Goal: Information Seeking & Learning: Learn about a topic

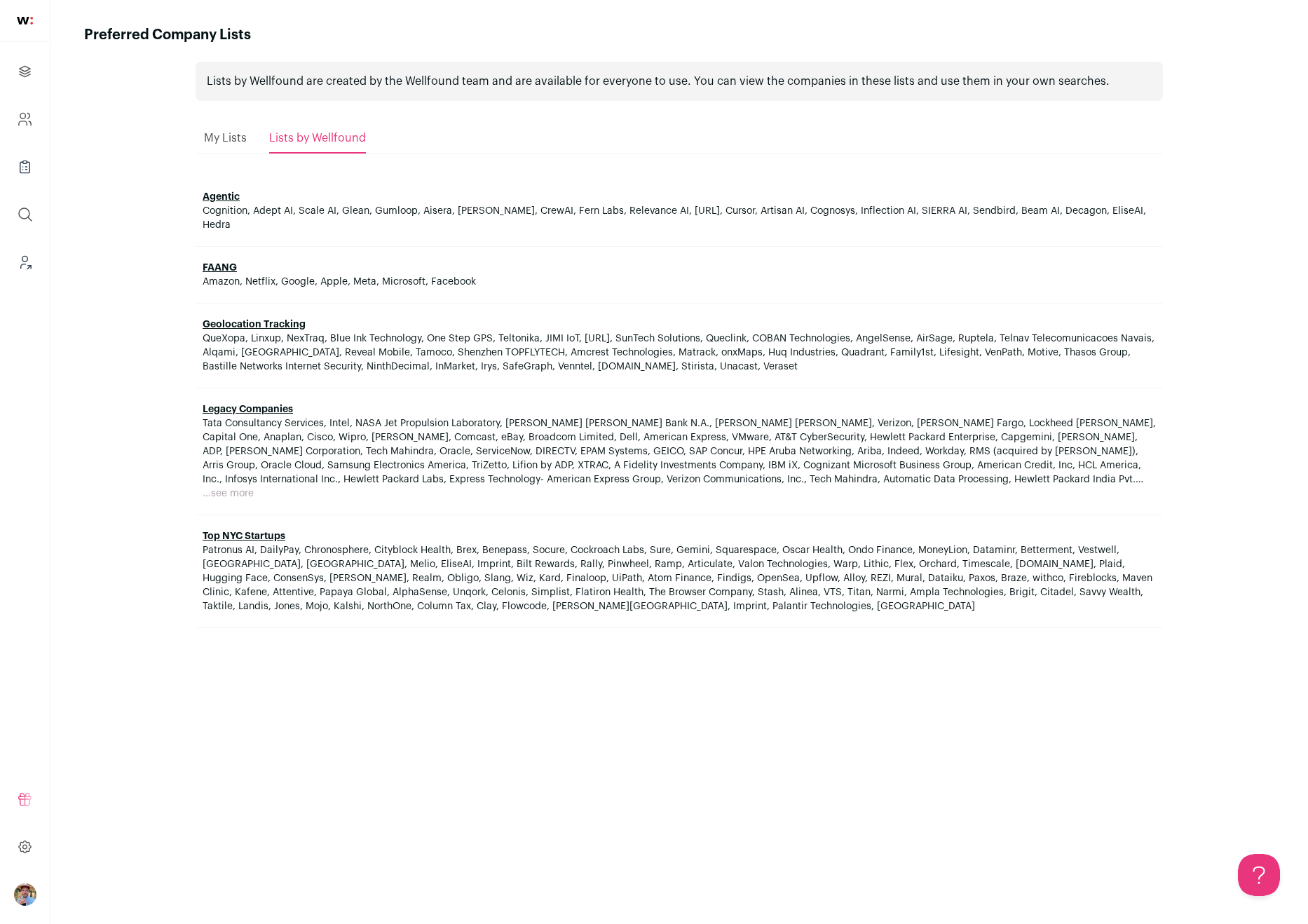
click at [3, 124] on ul "Projects Company and ATS Settings Company Lists (Experimental) Global Search Le…" at bounding box center [24, 166] width 50 height 250
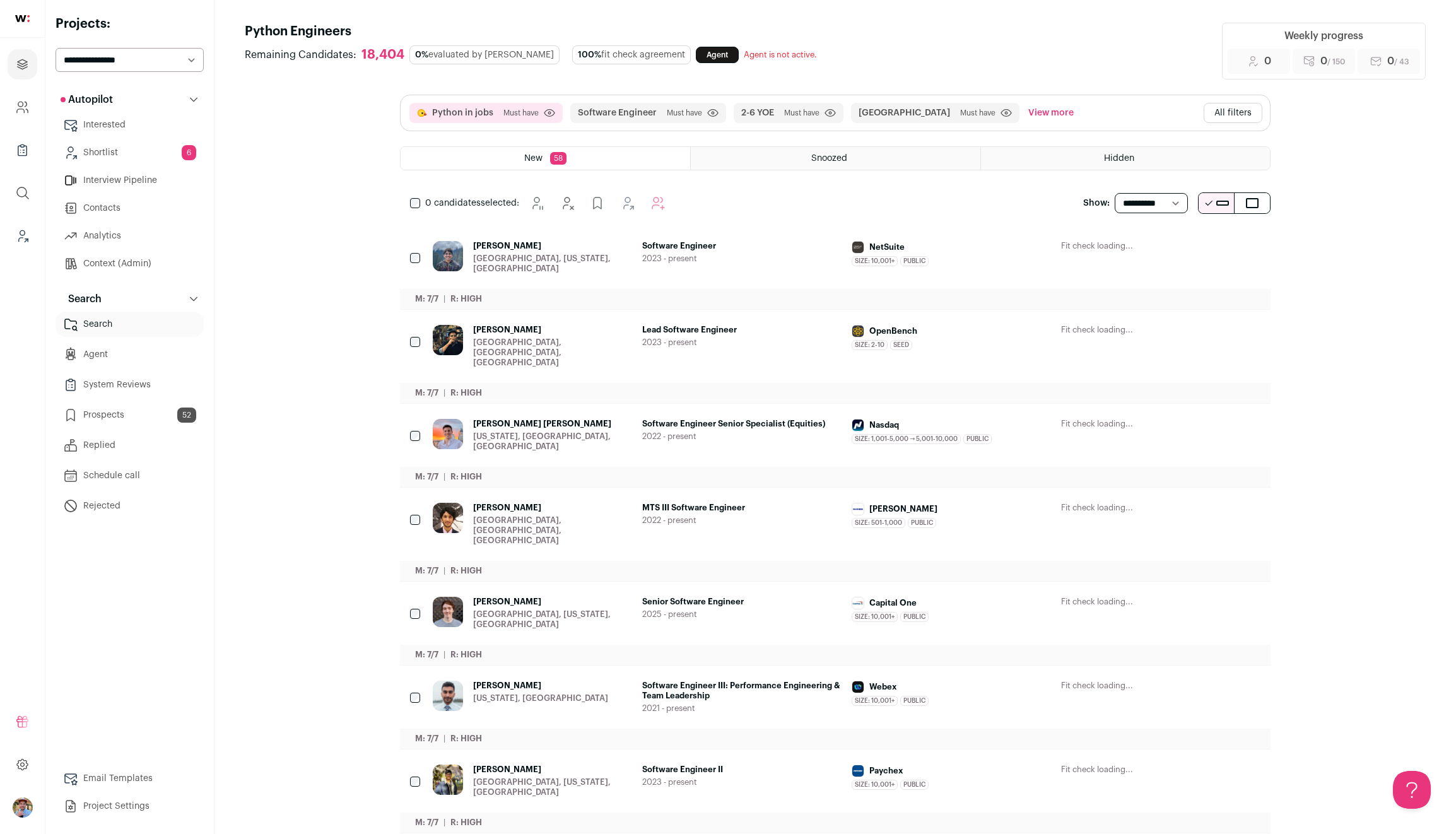
click at [1227, 121] on button "All filters" at bounding box center [1233, 112] width 59 height 20
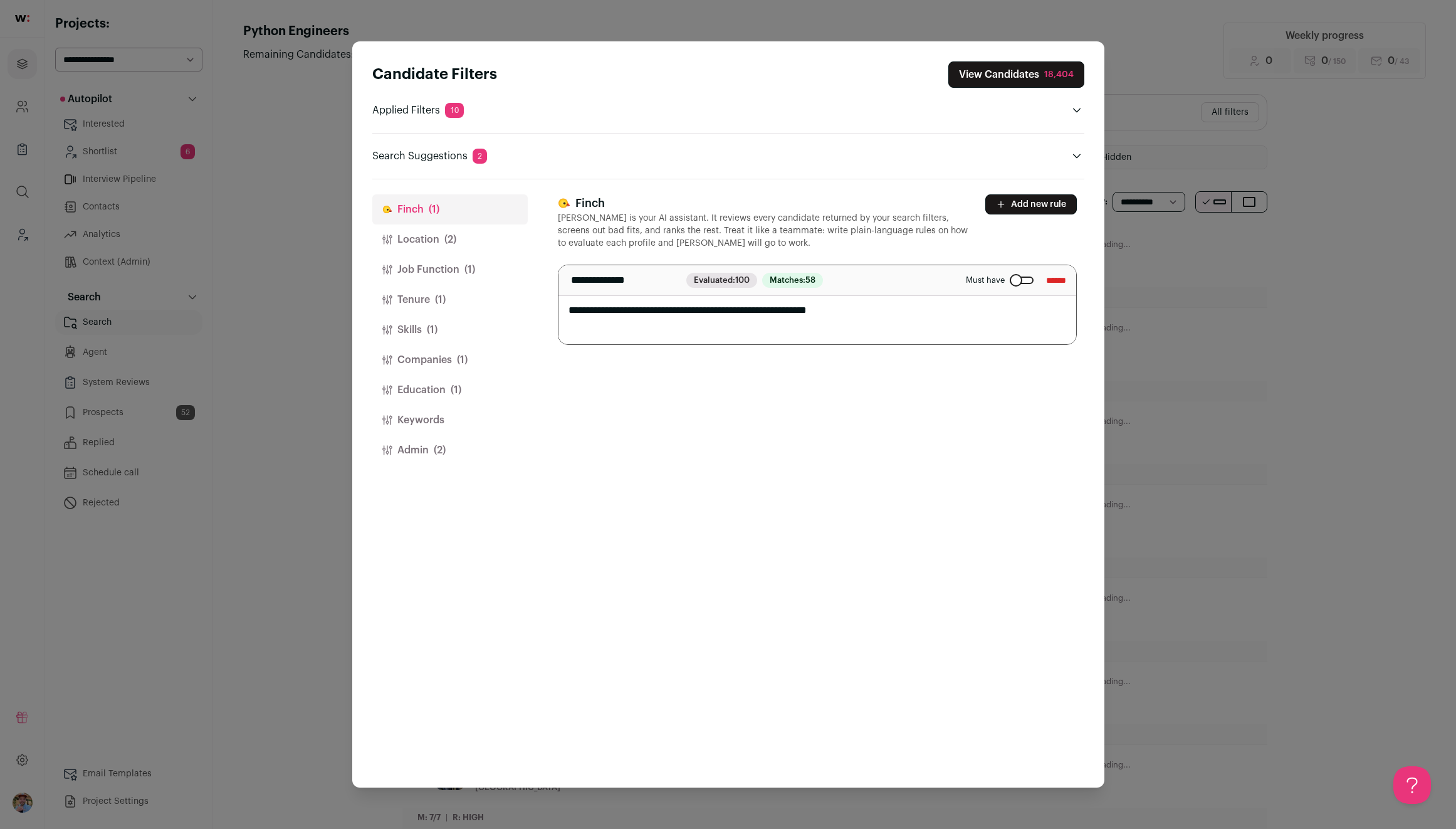
click at [420, 359] on button "Companies (1)" at bounding box center [450, 359] width 156 height 30
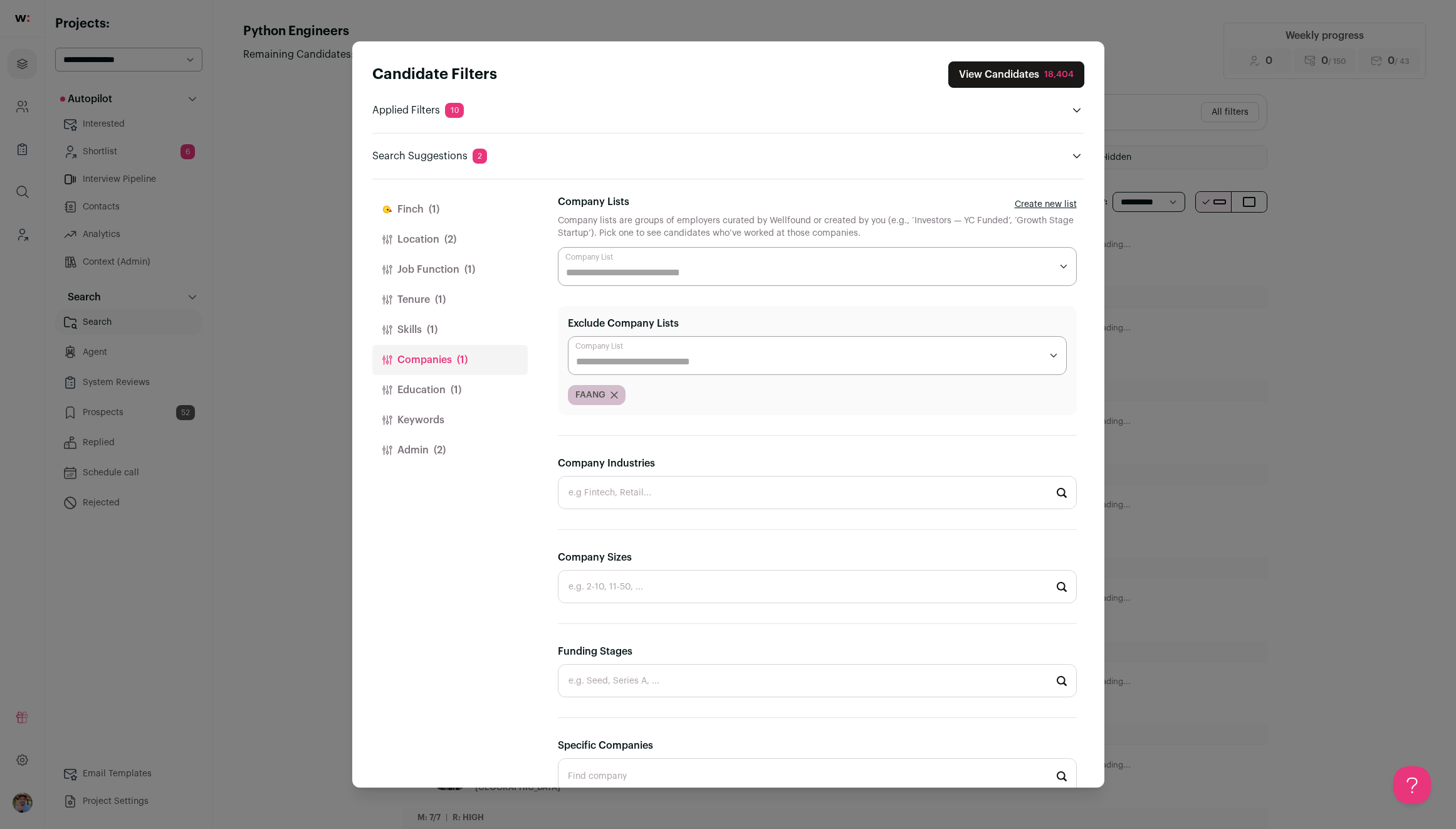
scroll to position [117, 0]
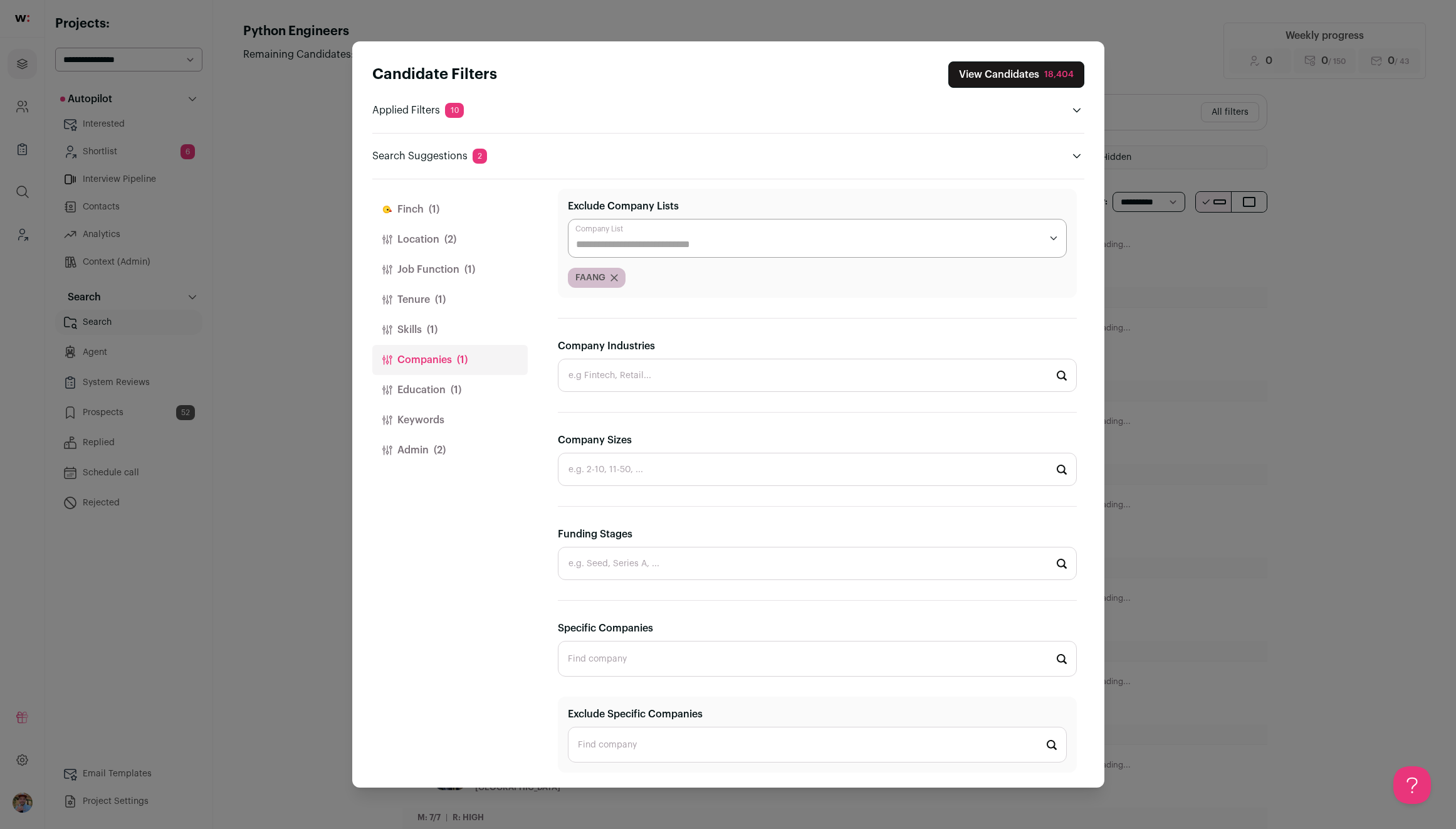
click at [651, 566] on input "Funding Stages" at bounding box center [817, 563] width 519 height 33
click at [628, 601] on li "Pre-seed" at bounding box center [817, 597] width 518 height 33
type input "Pre-seed"
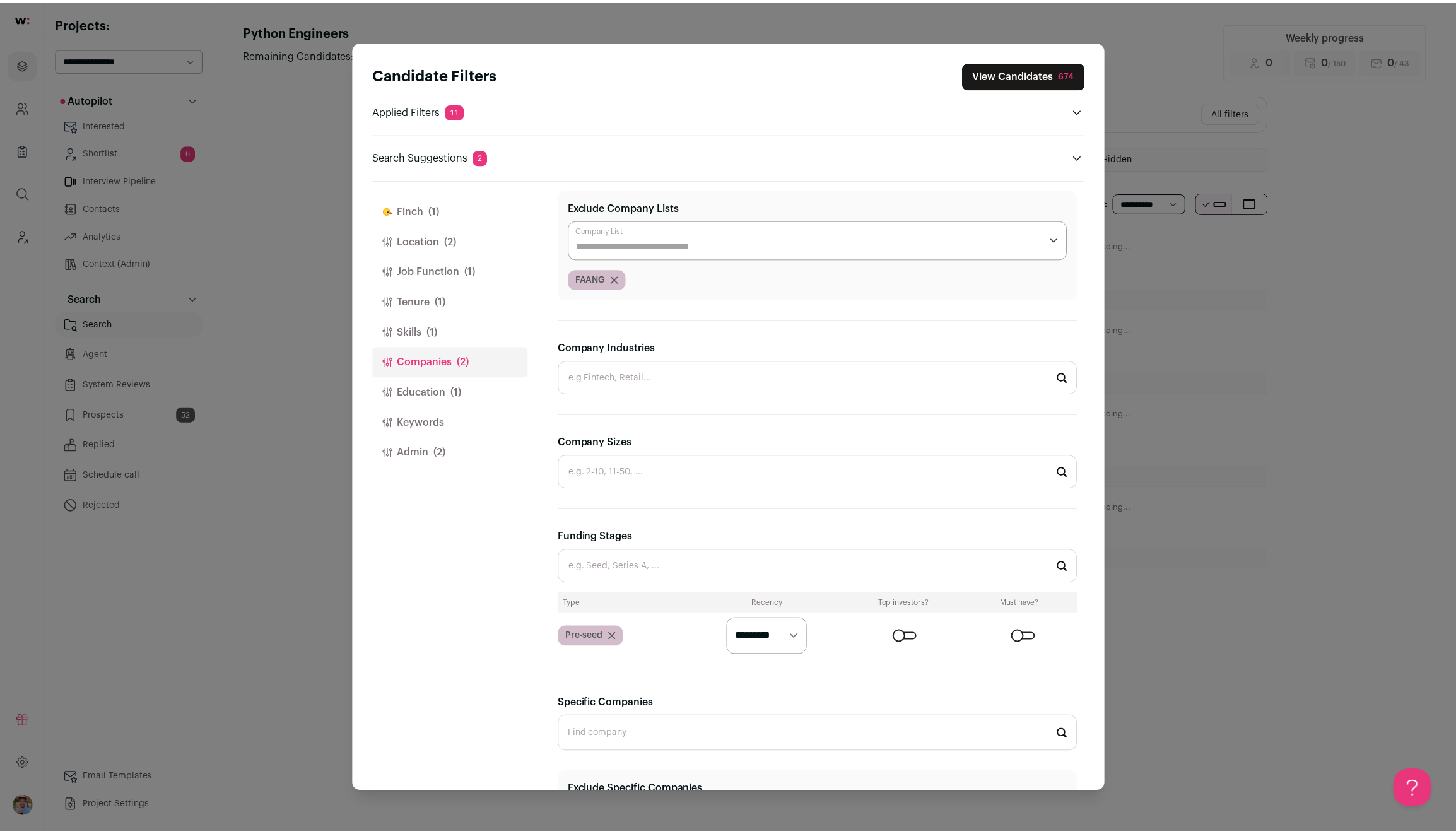
scroll to position [0, 0]
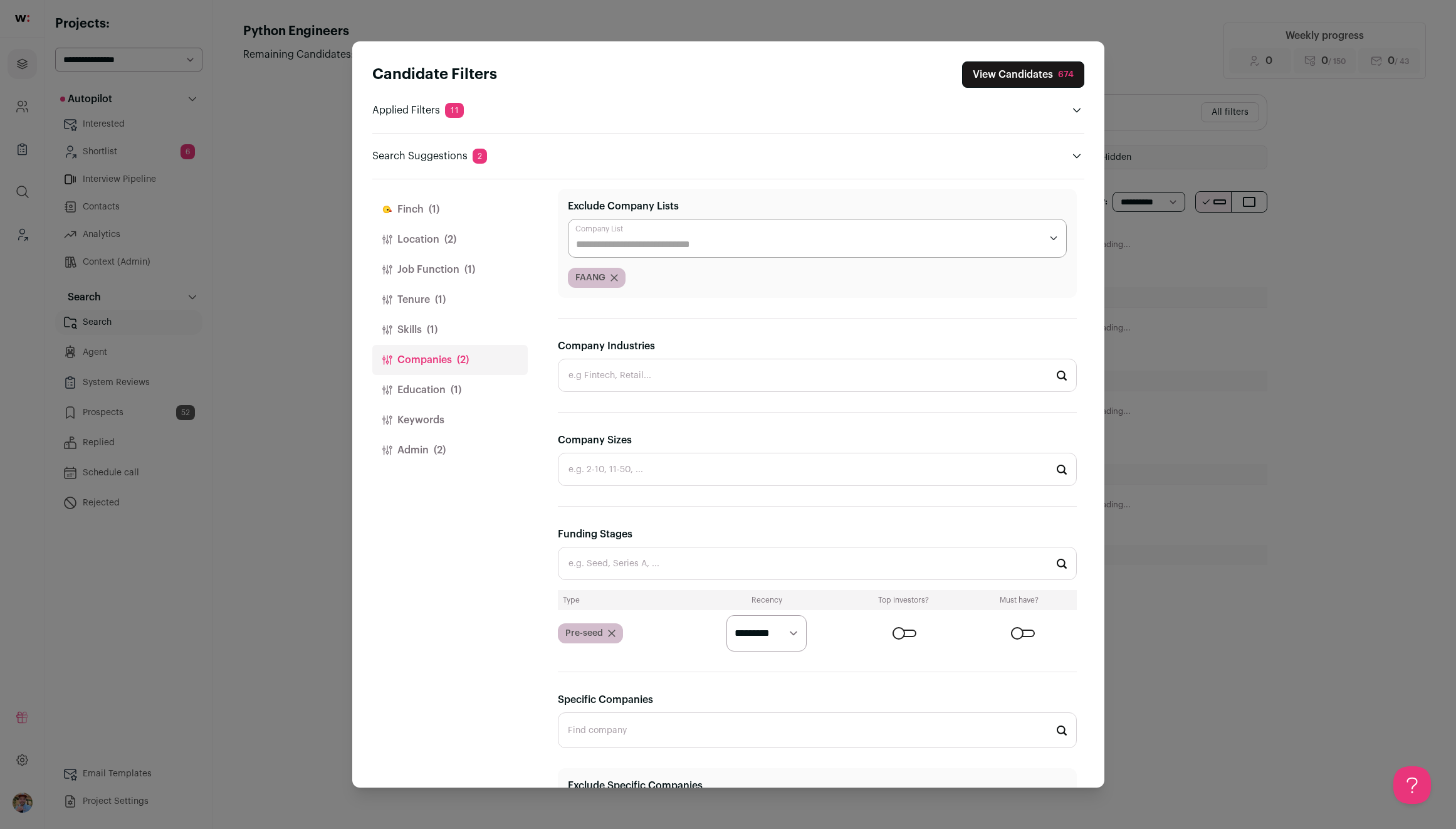
click at [789, 629] on select "********* ******* ******" at bounding box center [766, 633] width 80 height 37
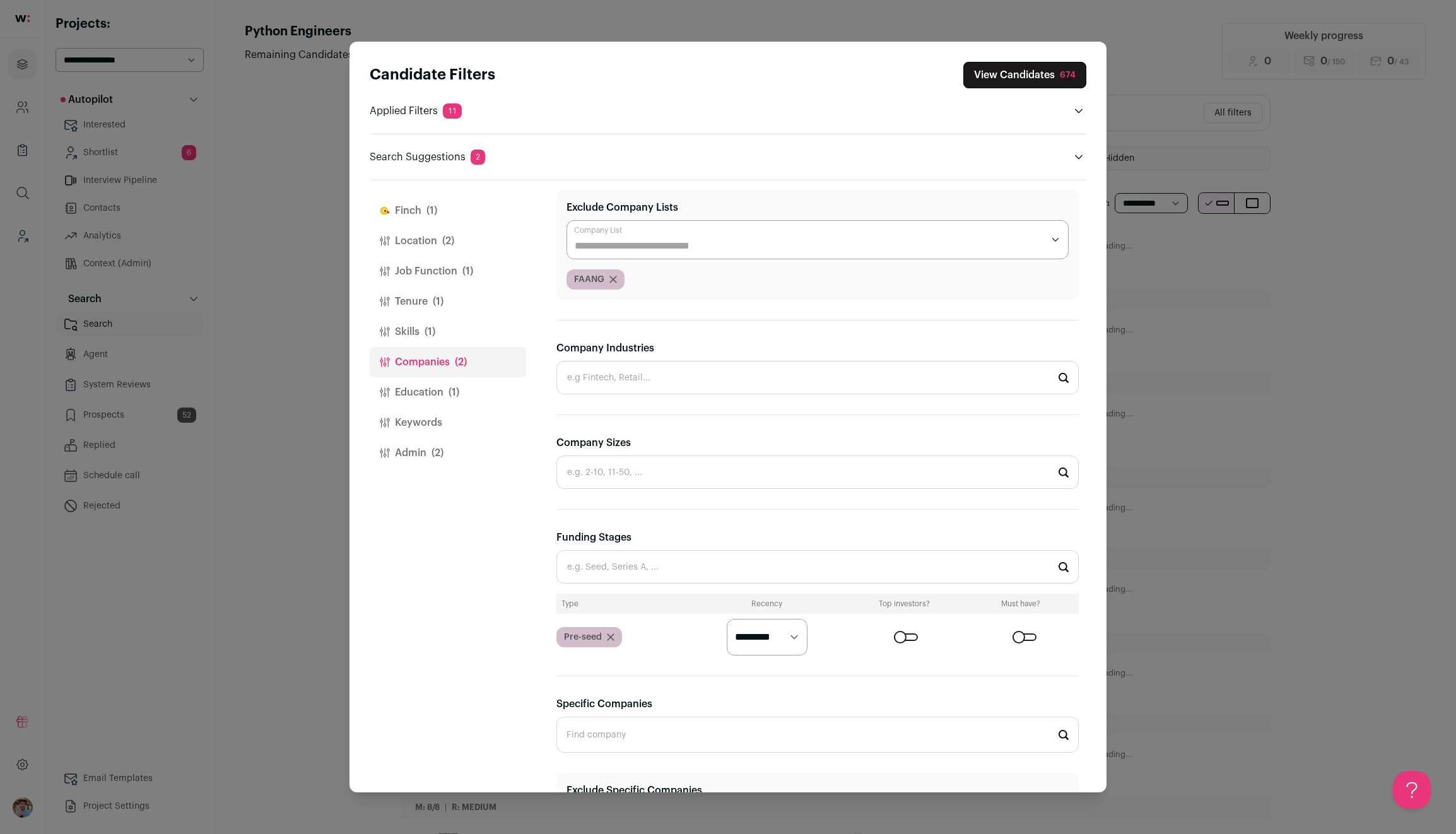
click at [794, 585] on div "Funding Stages Type Recency Top investors? Must have? Pre-seed ********* ******…" at bounding box center [818, 592] width 523 height 125
click at [776, 636] on select "********* ******* ******" at bounding box center [767, 637] width 81 height 37
click at [697, 632] on form "********* ******* ******" at bounding box center [886, 637] width 385 height 37
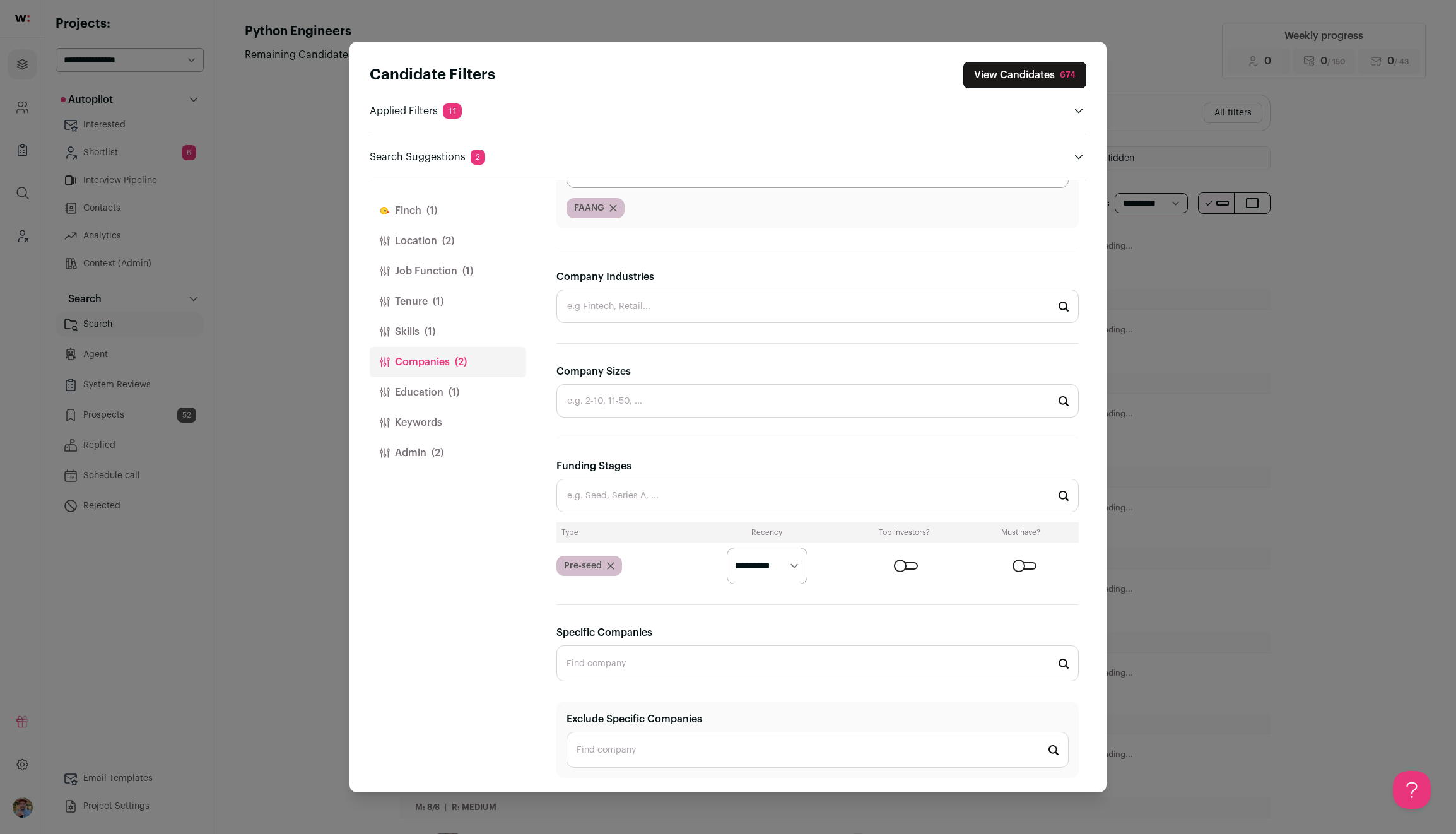
scroll to position [190, 0]
click at [707, 660] on input "Specific Companies" at bounding box center [818, 662] width 523 height 36
click at [311, 615] on div "Candidate Filters View Candidates 674 Applied Filters 11 Python in jobs Must ha…" at bounding box center [728, 417] width 1456 height 834
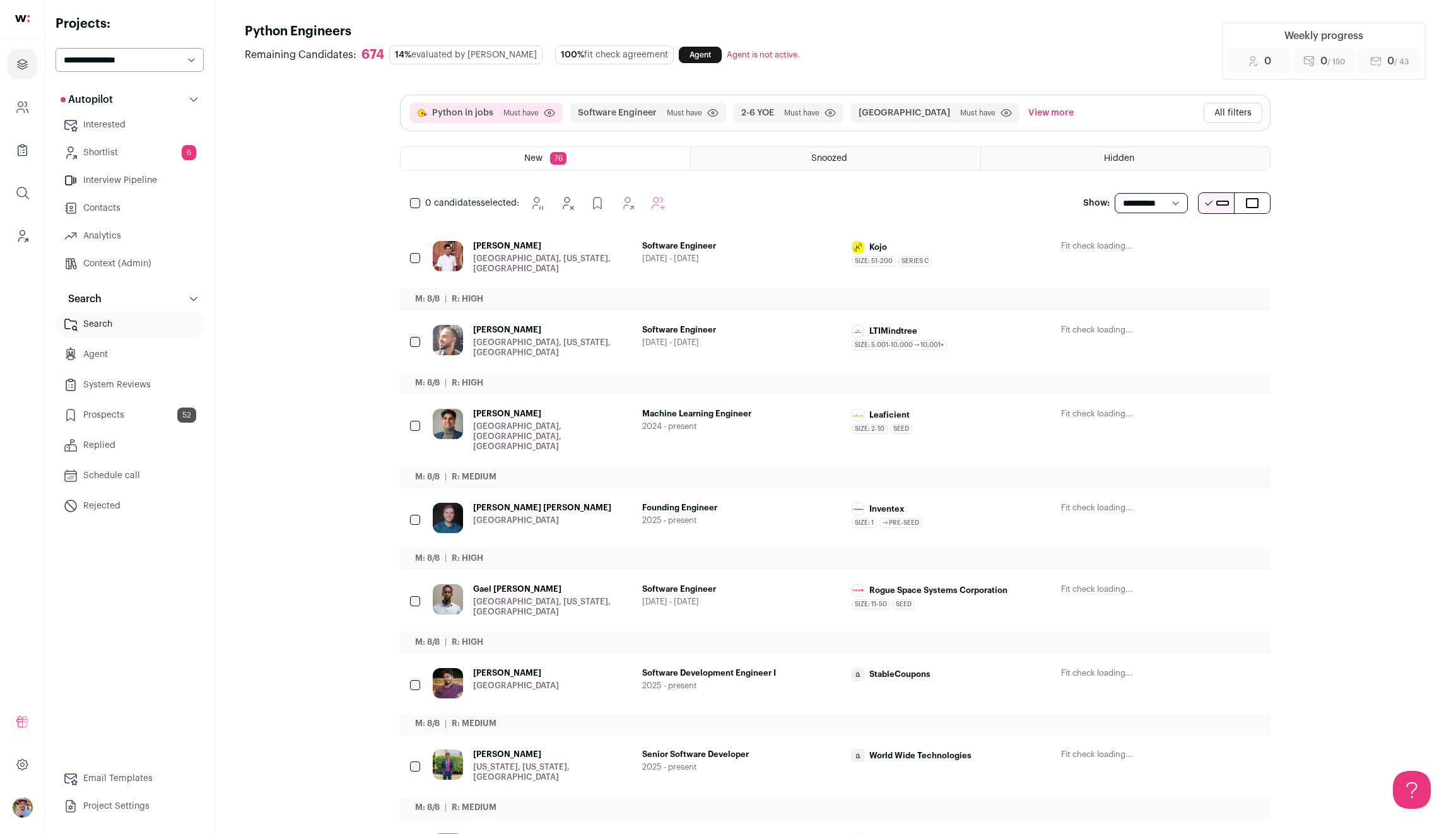
click at [1225, 115] on button "All filters" at bounding box center [1233, 112] width 59 height 20
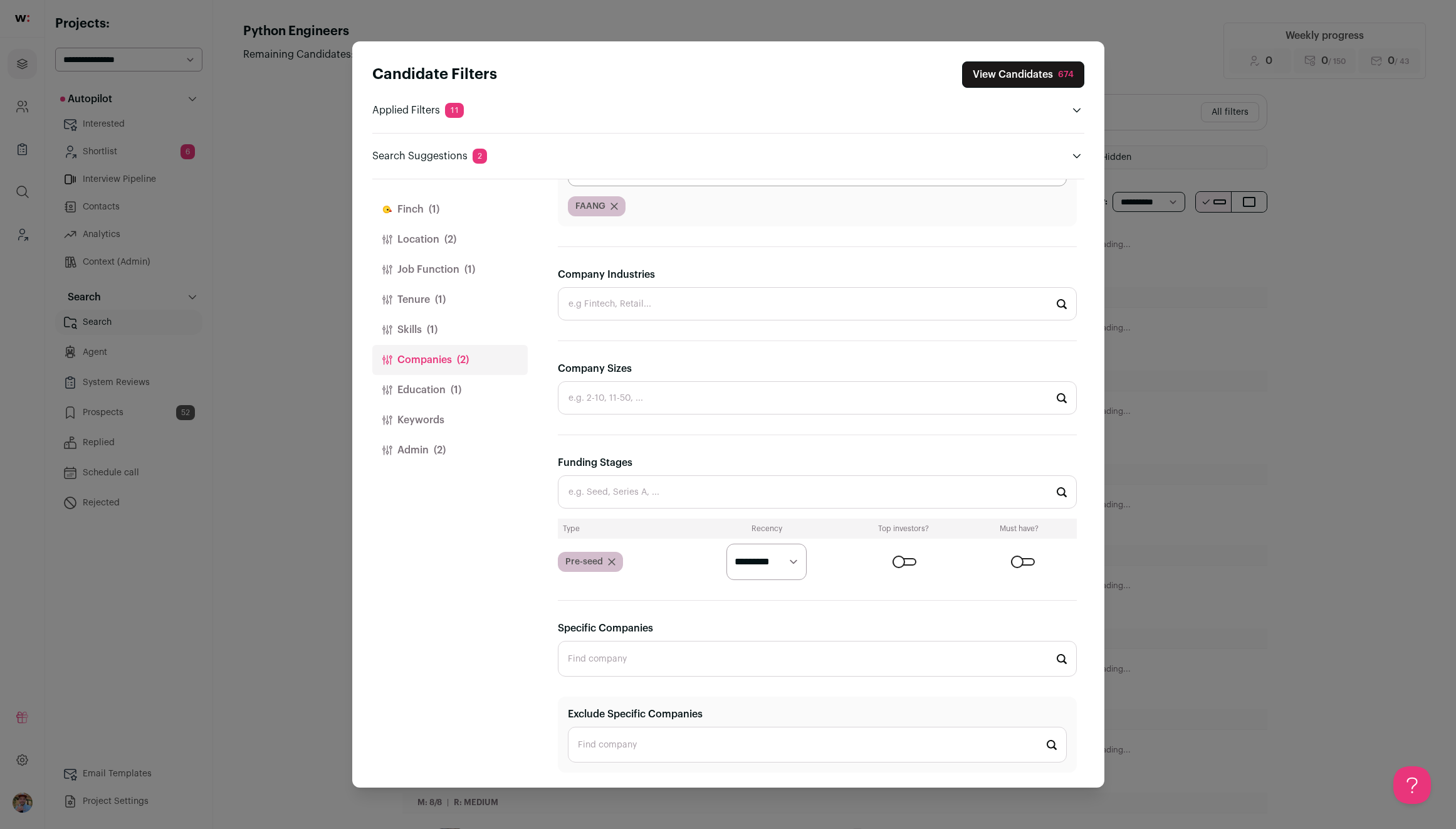
click at [740, 558] on select "********* ******* ******" at bounding box center [766, 562] width 80 height 37
click at [1271, 508] on div "Candidate Filters View Candidates 674 Applied Filters 11 Python in jobs Must ha…" at bounding box center [728, 414] width 1456 height 829
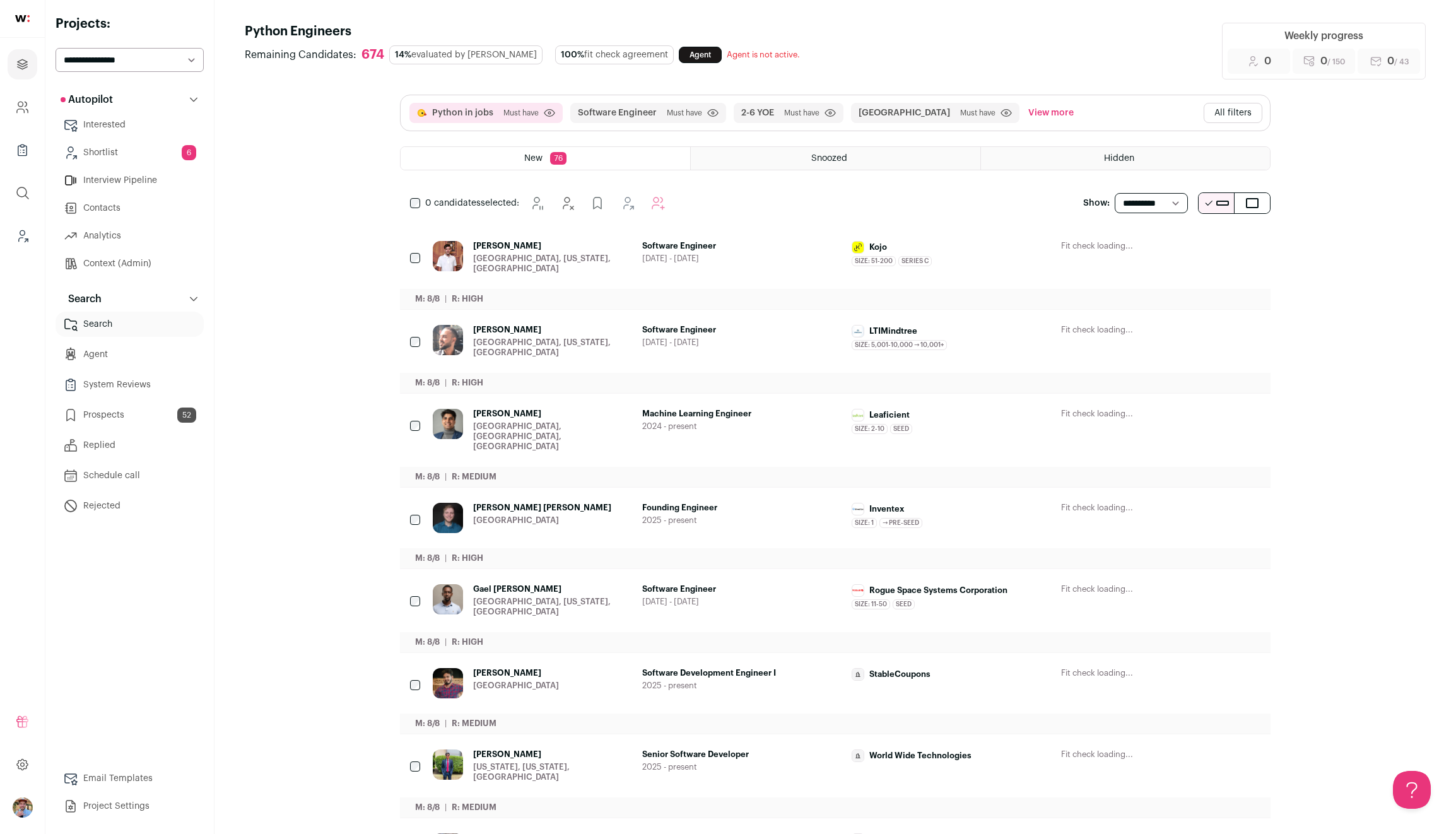
click at [1233, 109] on button "All filters" at bounding box center [1233, 112] width 59 height 20
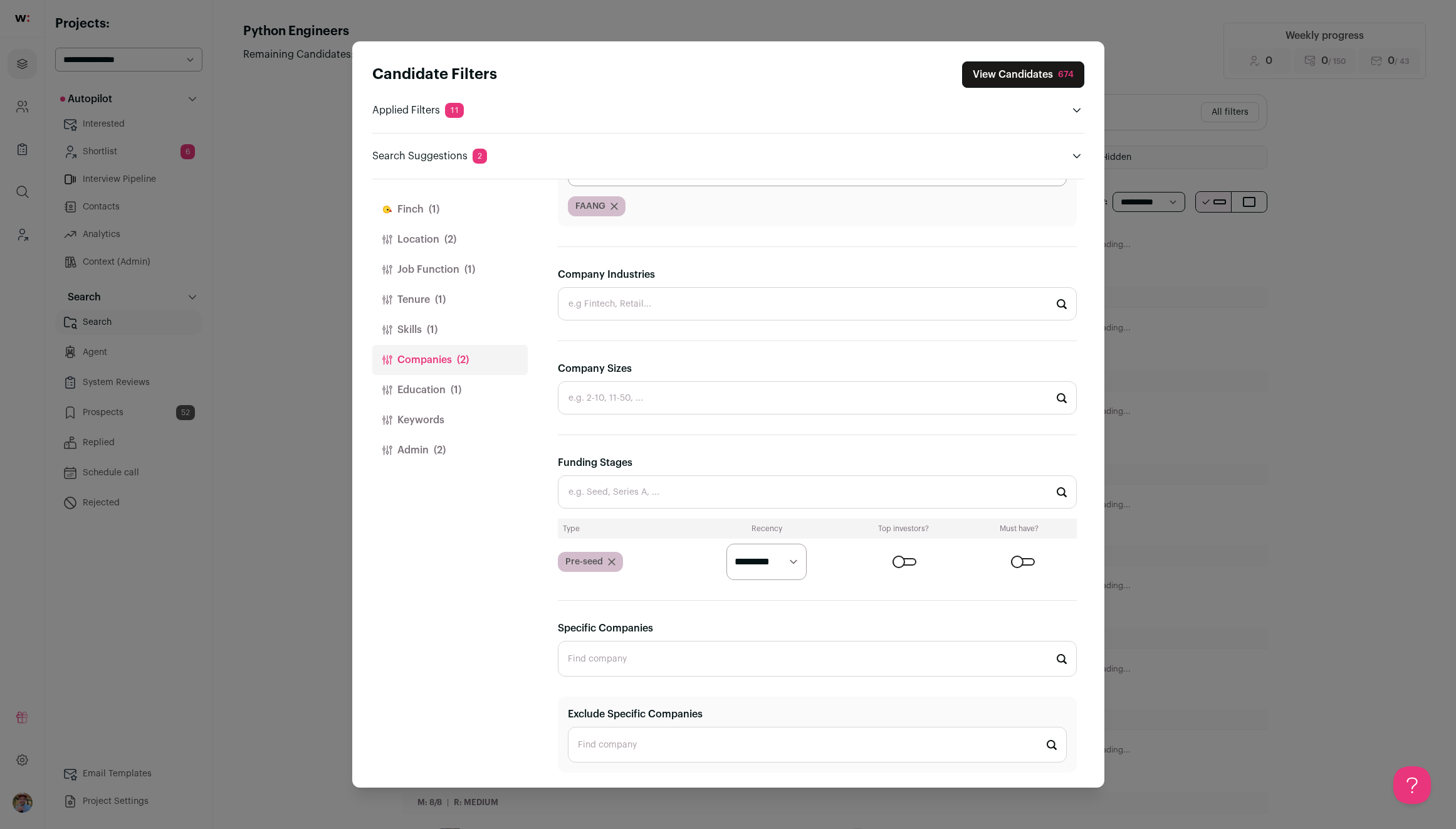
click at [698, 306] on input "Company Industries" at bounding box center [817, 304] width 519 height 33
click at [682, 369] on li "Fintech" at bounding box center [817, 371] width 518 height 33
type input "Fintech"
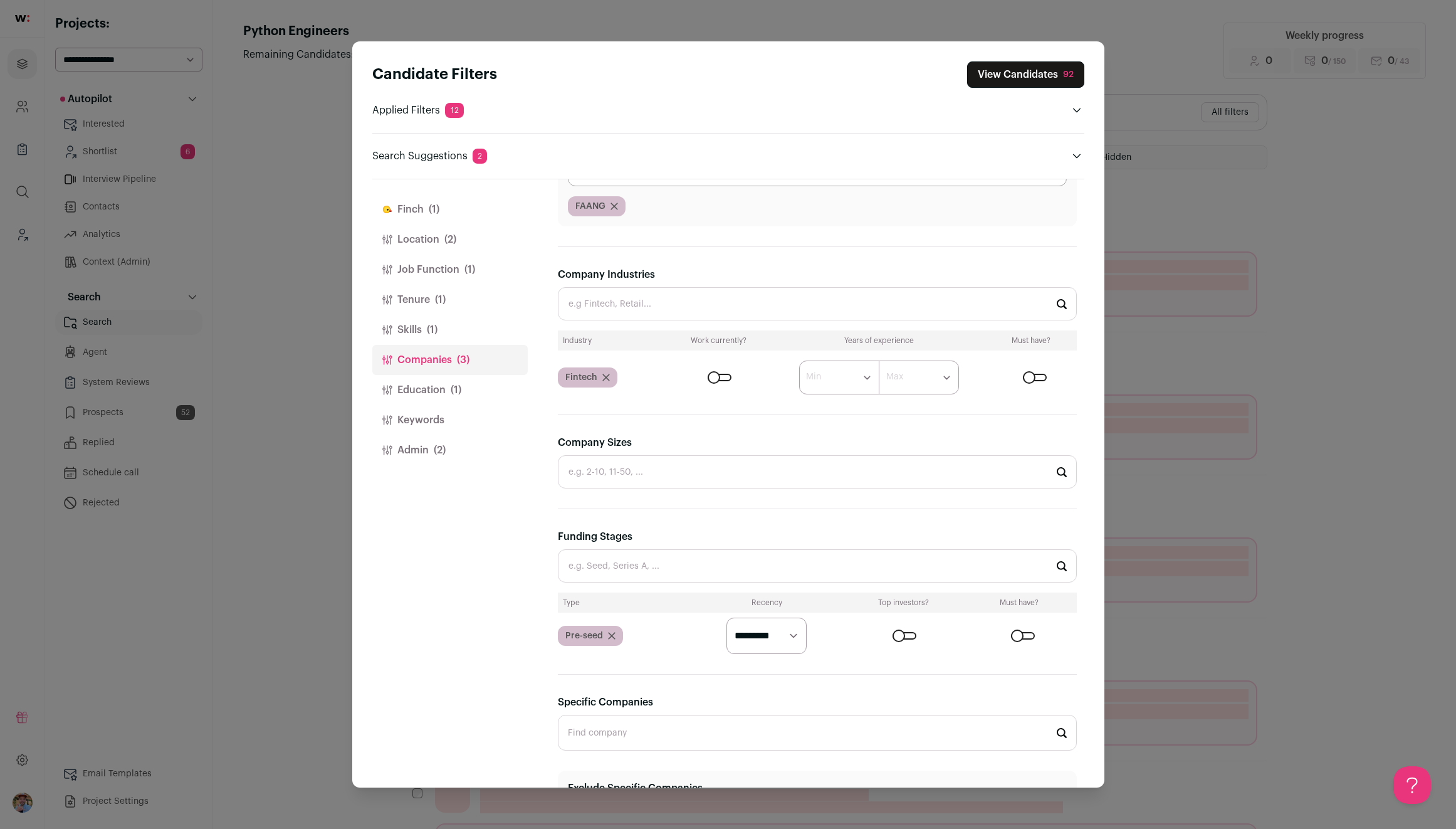
click at [1286, 344] on div "Candidate Filters View Candidates 92 Applied Filters 12 Python in jobs Must hav…" at bounding box center [728, 414] width 1456 height 829
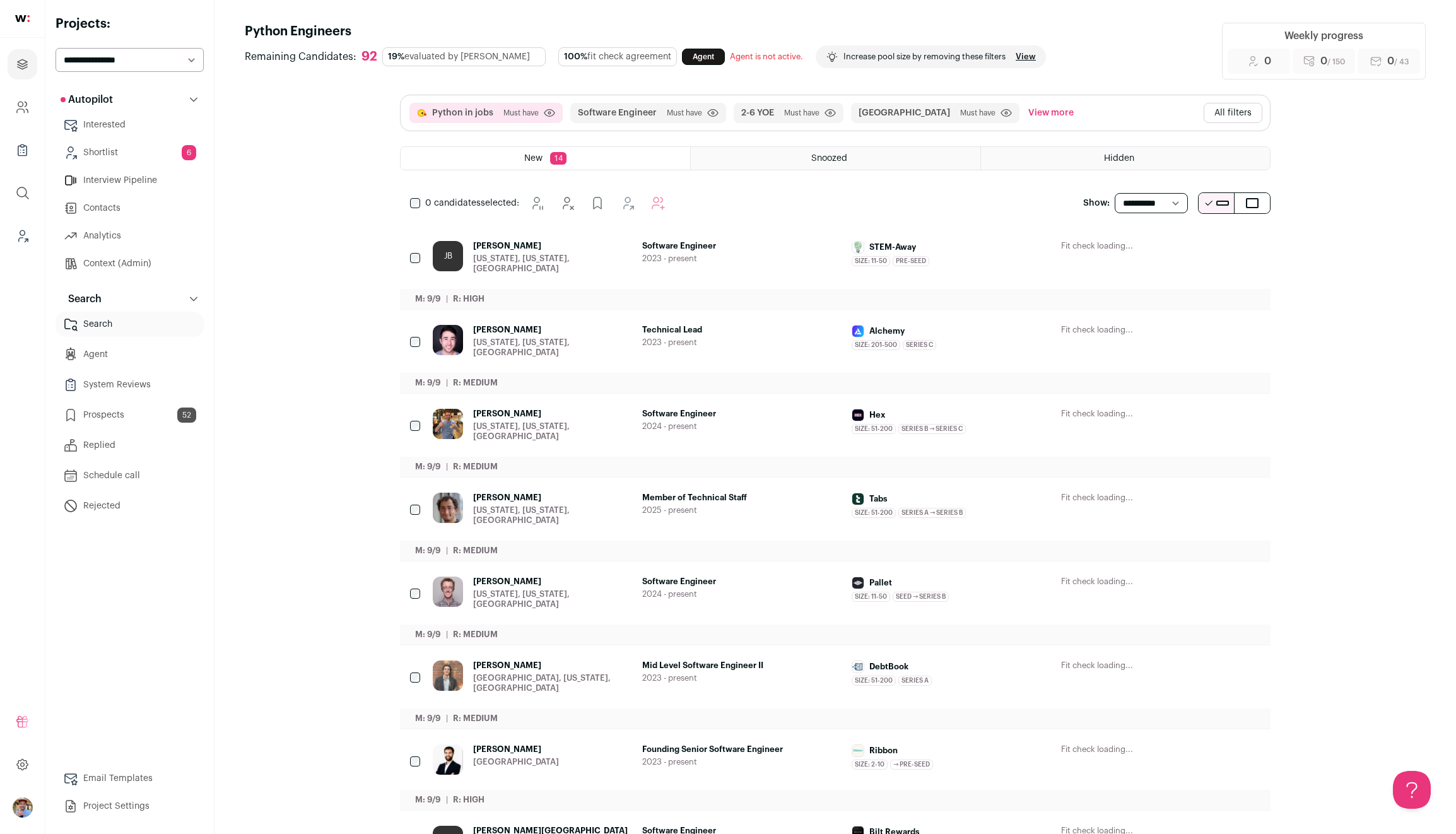
scroll to position [0, 0]
click at [1240, 116] on button "All filters" at bounding box center [1233, 112] width 59 height 20
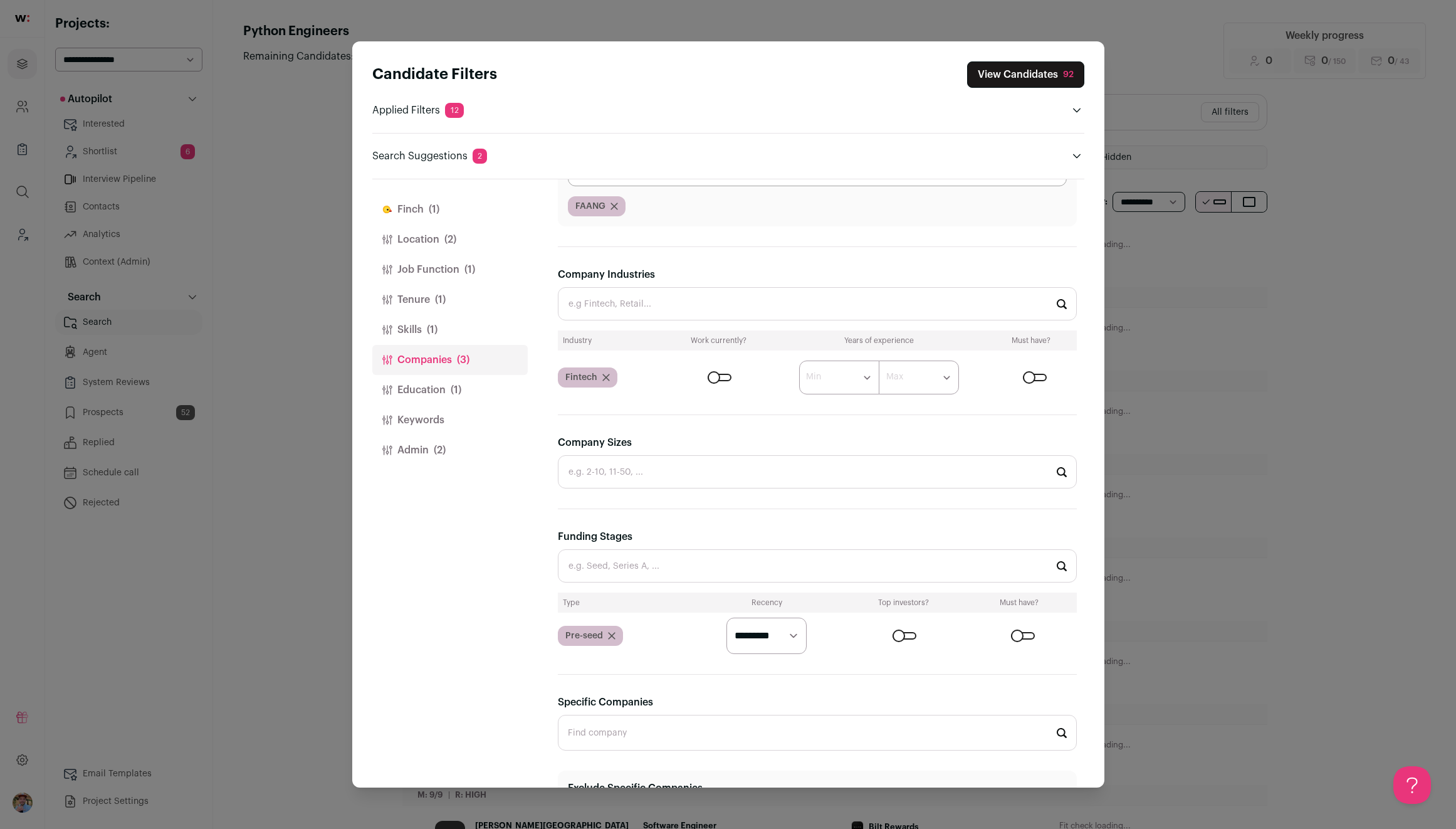
click at [663, 470] on input "Company Sizes" at bounding box center [817, 471] width 519 height 33
click at [640, 505] on li "2-10" at bounding box center [817, 505] width 518 height 33
type input "2-10"
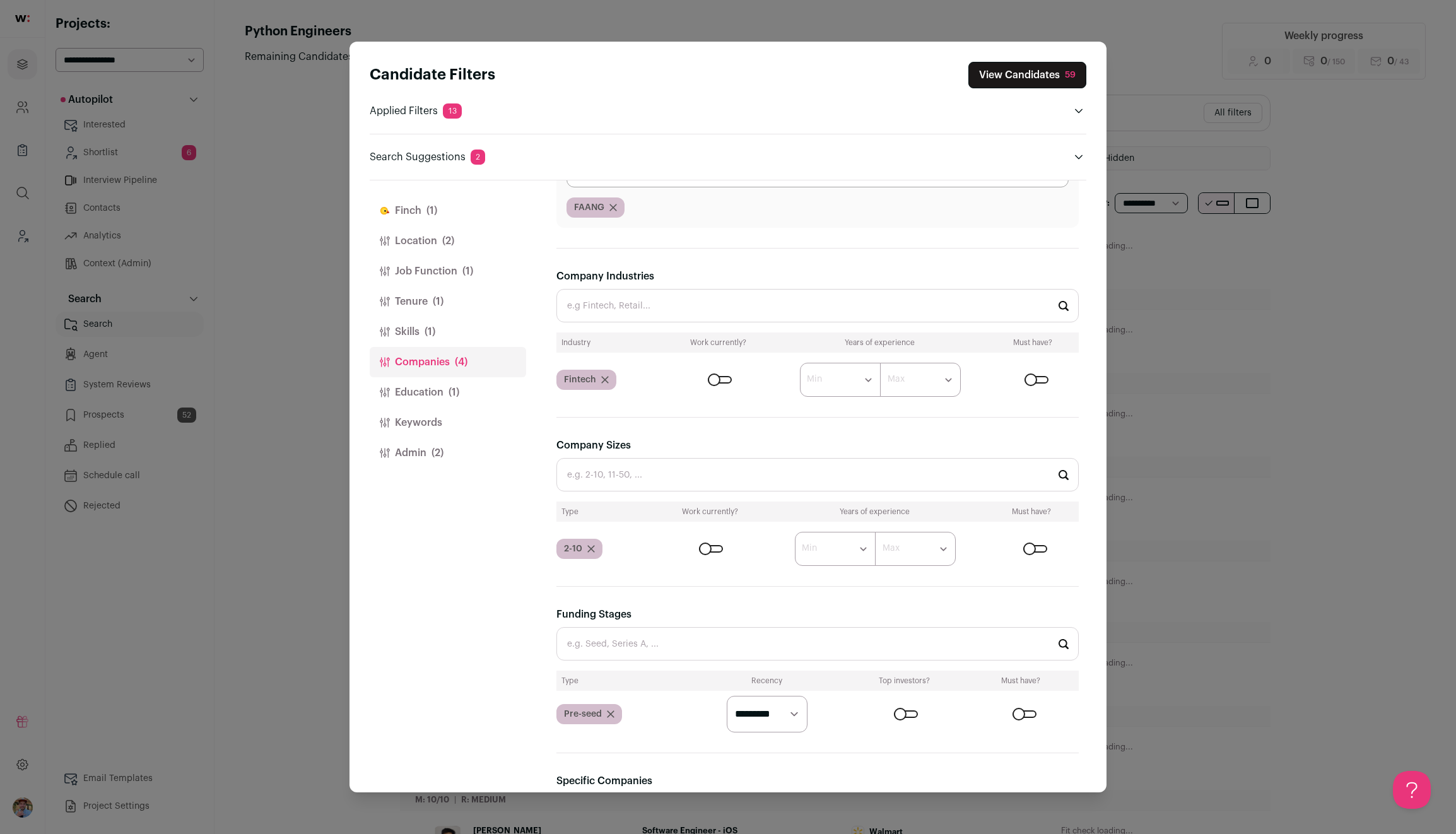
click at [1351, 338] on div "Candidate Filters View Candidates 59 Applied Filters 13 Python in jobs Must hav…" at bounding box center [728, 417] width 1456 height 834
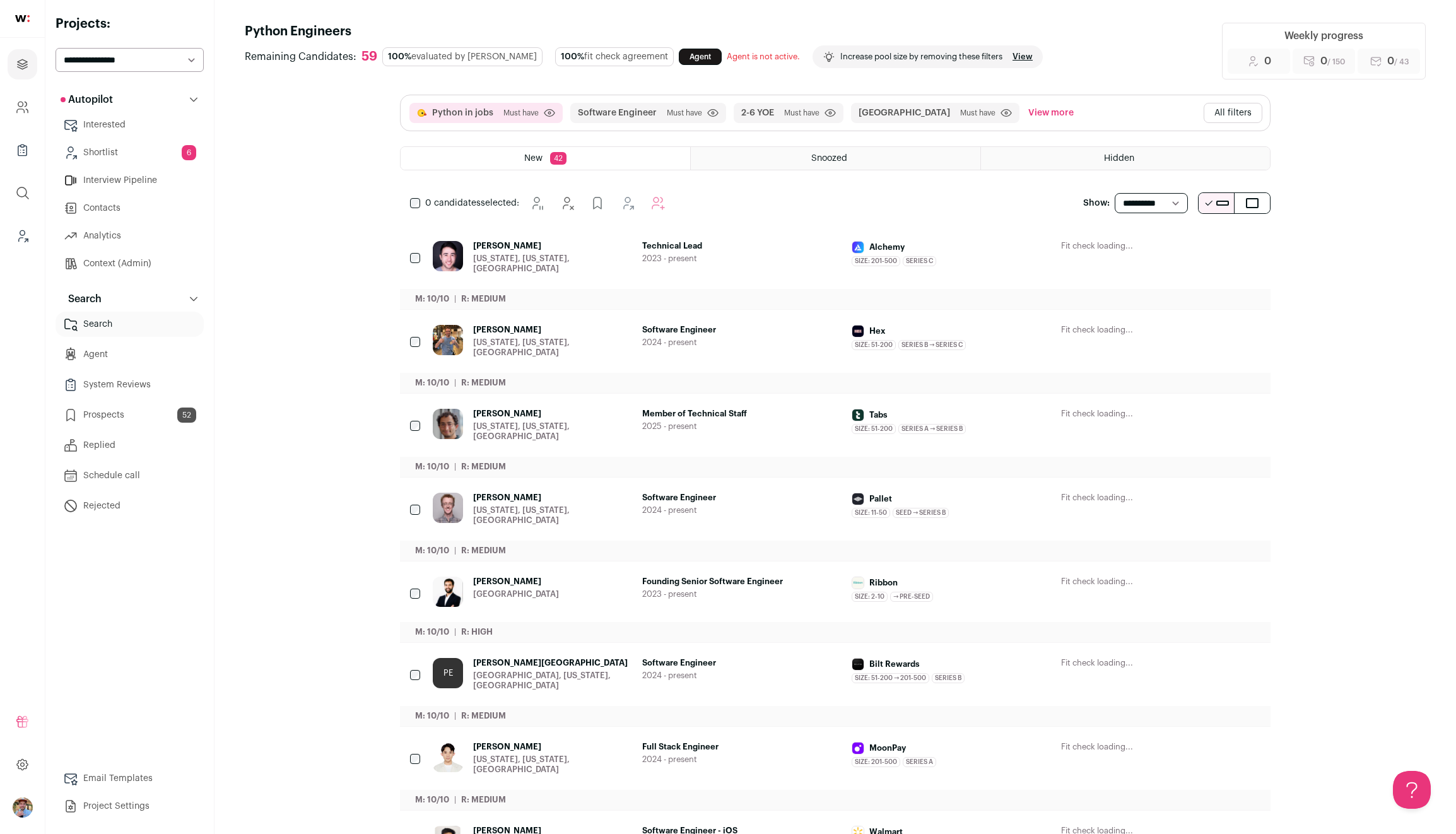
click at [1237, 123] on button "All filters" at bounding box center [1233, 112] width 59 height 20
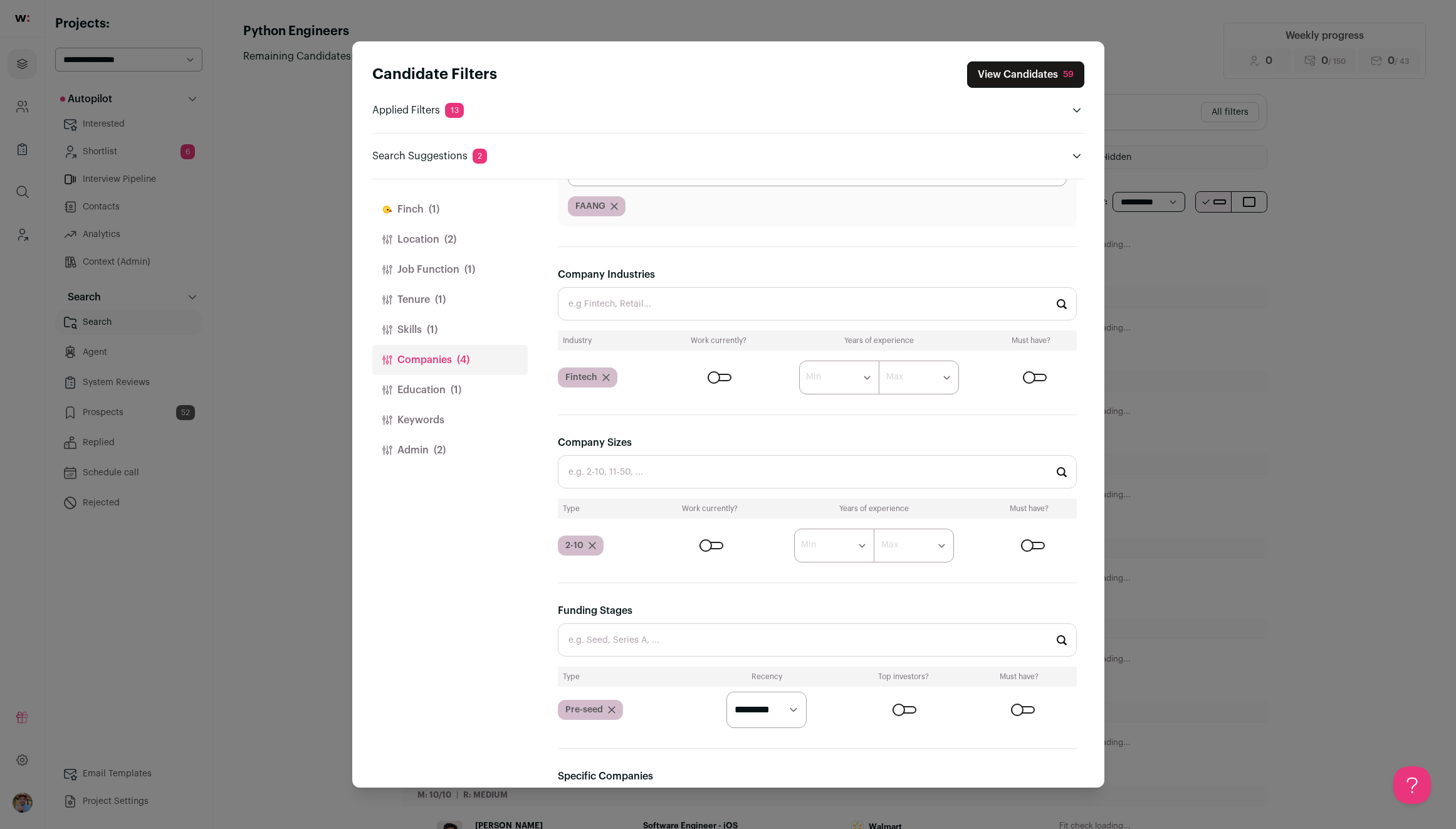
click at [1267, 399] on div "Candidate Filters View Candidates 59 Applied Filters 13 Python in jobs Must hav…" at bounding box center [728, 414] width 1456 height 829
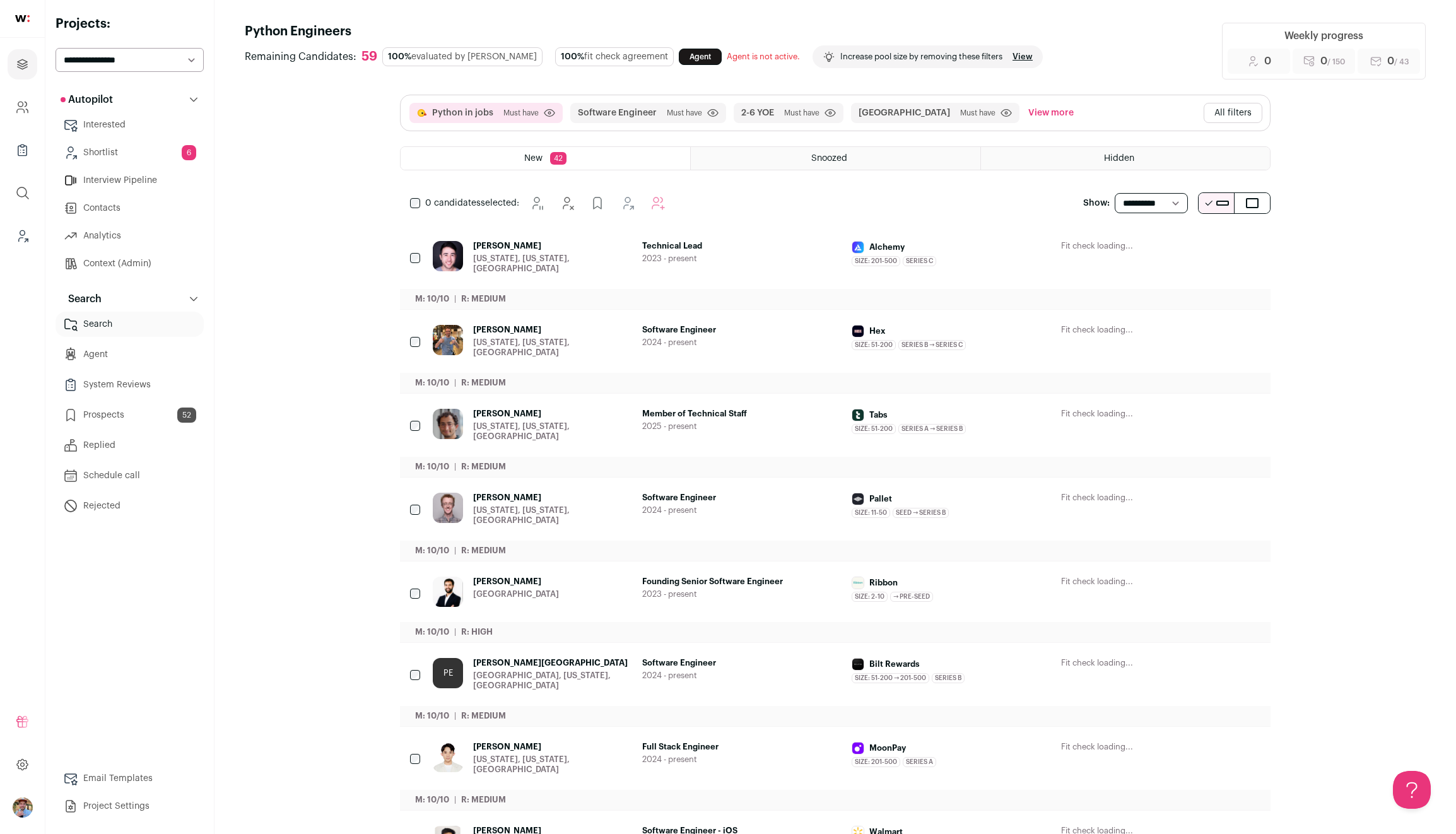
click at [1231, 114] on button "All filters" at bounding box center [1233, 112] width 59 height 20
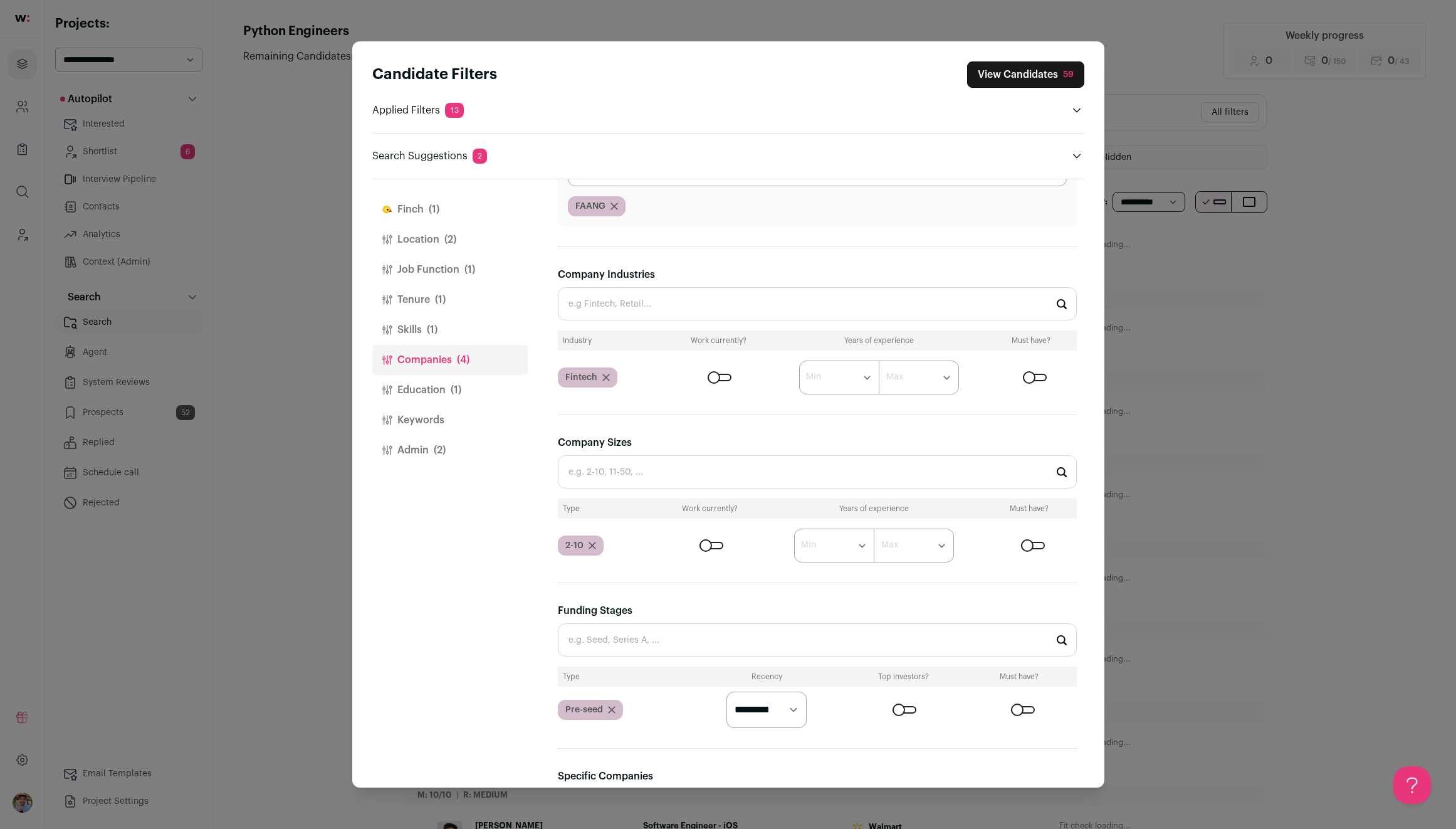
click at [784, 717] on select "********* ******* ******" at bounding box center [766, 710] width 80 height 37
click at [1367, 647] on div "Candidate Filters View Candidates 59 Applied Filters 13 Python in jobs Must hav…" at bounding box center [728, 414] width 1456 height 829
